Goal: Entertainment & Leisure: Browse casually

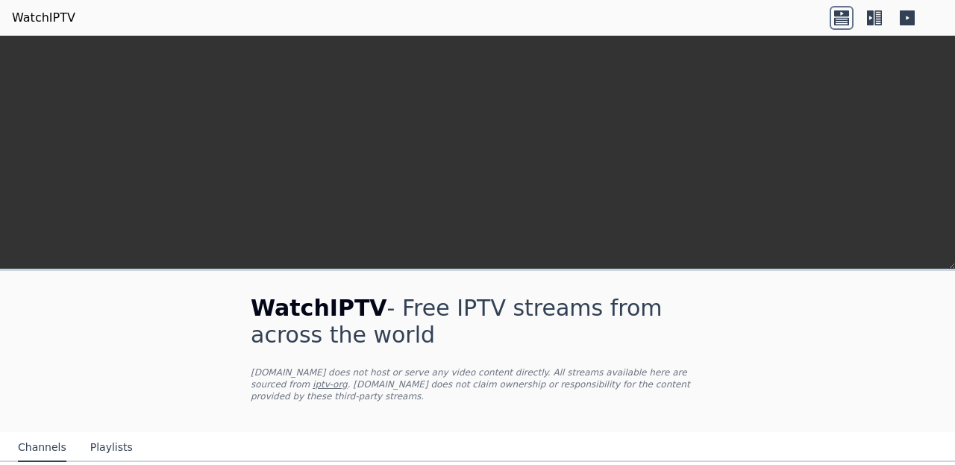
scroll to position [252, 0]
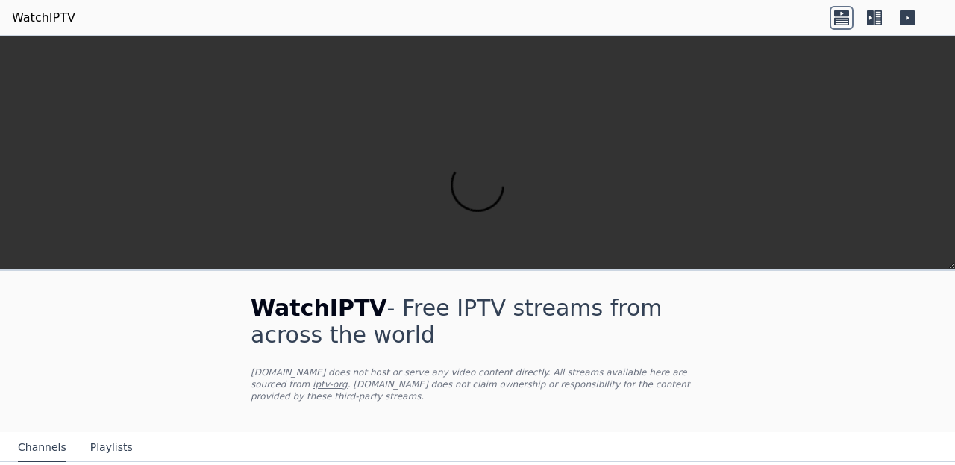
scroll to position [240, 0]
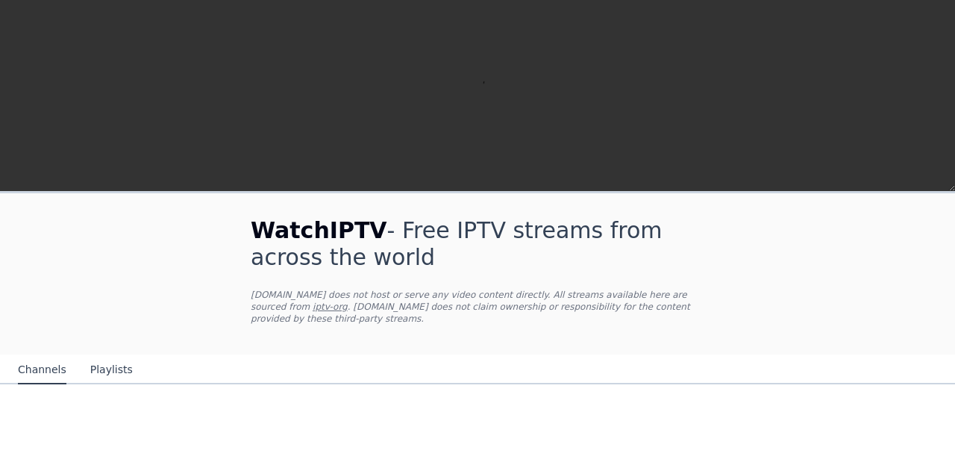
scroll to position [184, 0]
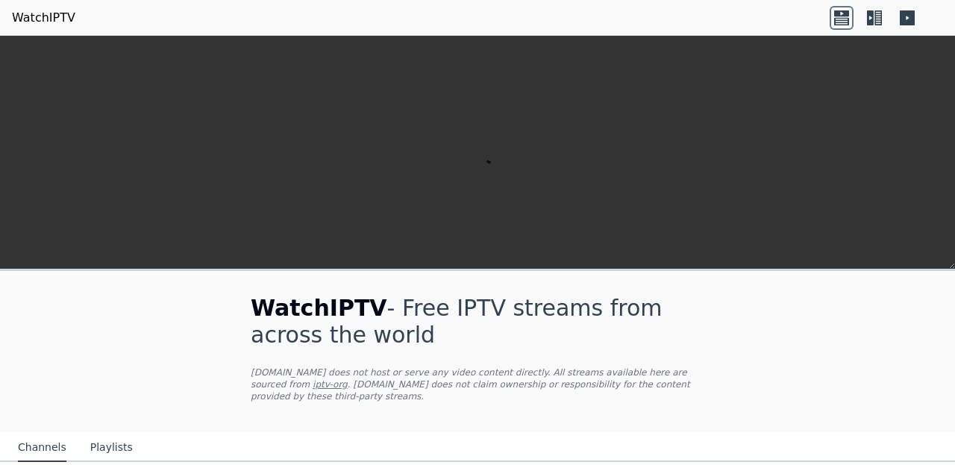
scroll to position [339, 0]
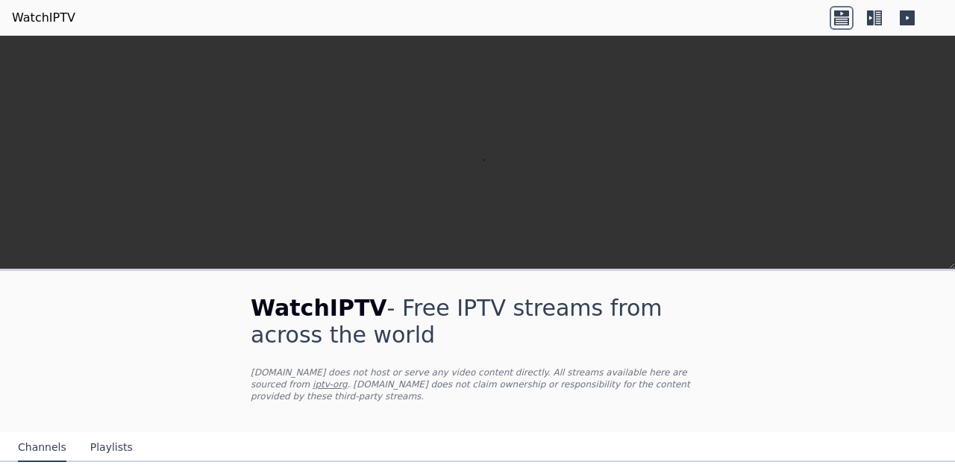
scroll to position [638, 0]
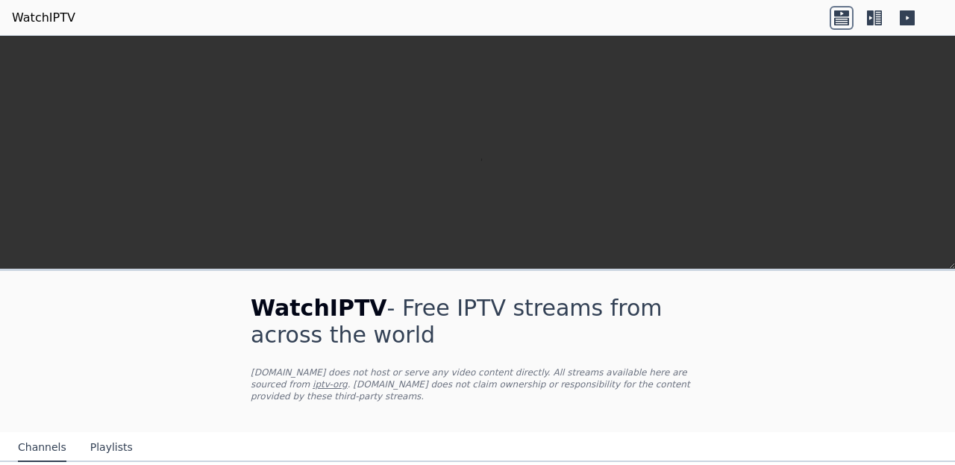
scroll to position [1751, 0]
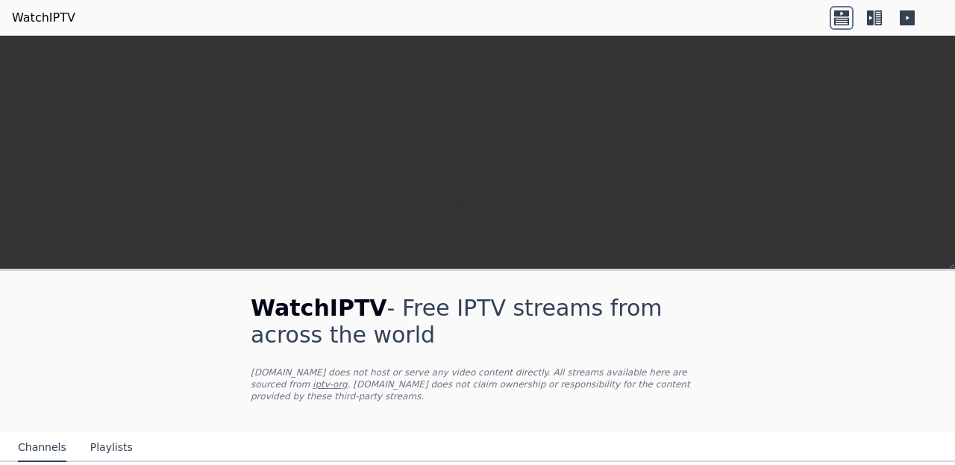
click at [200, 432] on nav "Channels Playlists" at bounding box center [477, 447] width 955 height 30
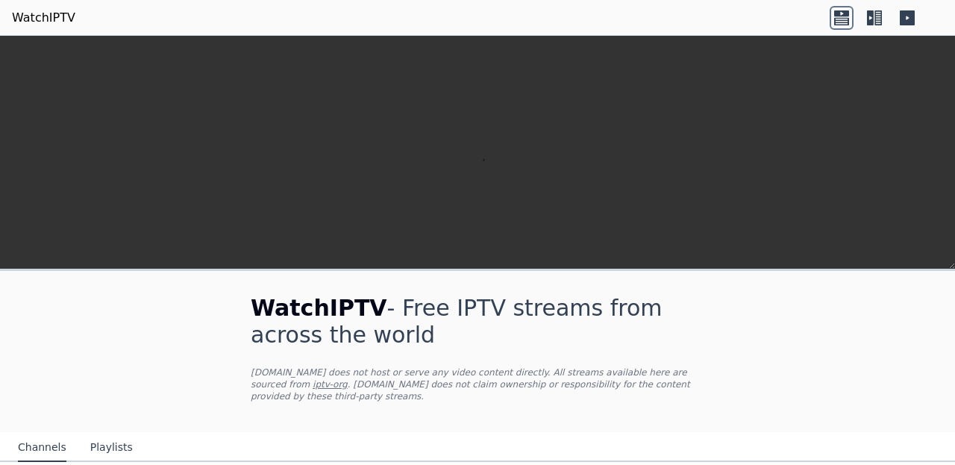
scroll to position [400, 0]
